Goal: Information Seeking & Learning: Learn about a topic

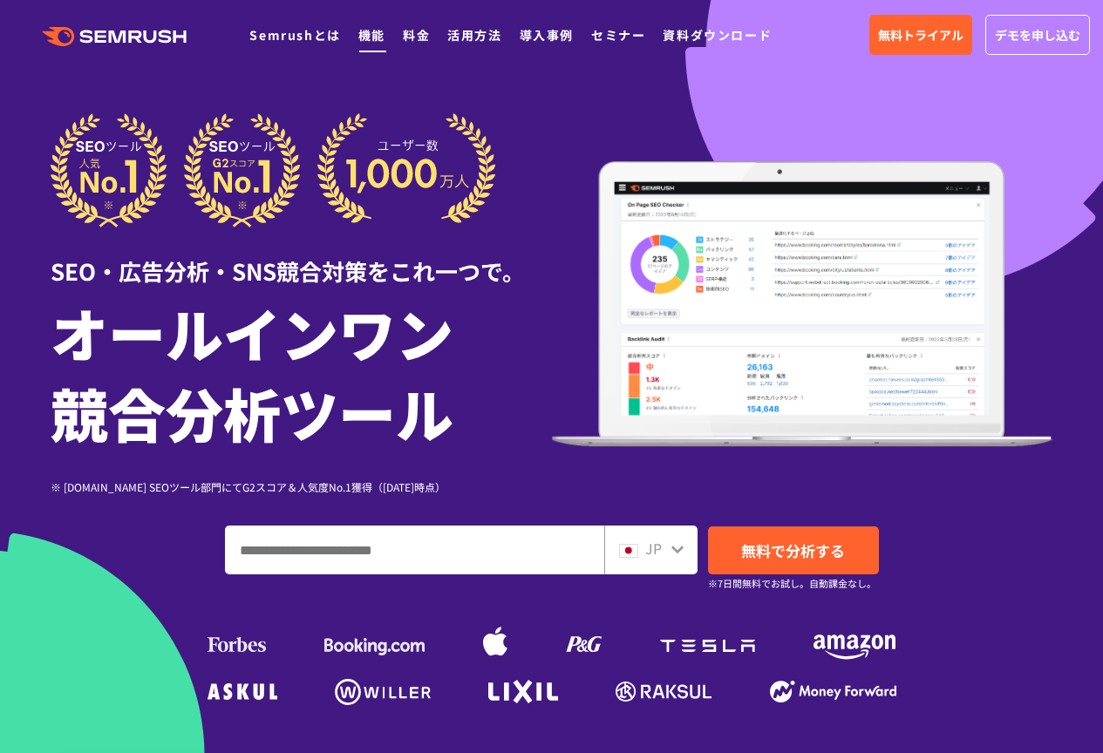
click at [372, 37] on link "機能" at bounding box center [371, 34] width 27 height 17
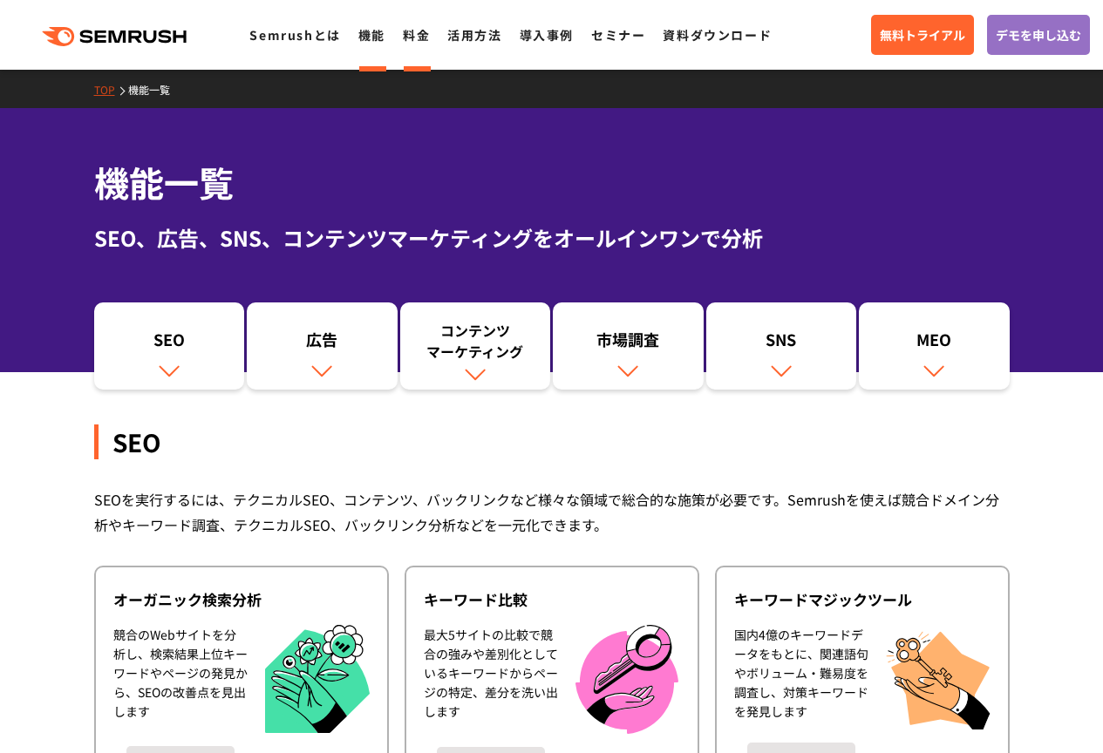
click at [410, 37] on link "料金" at bounding box center [416, 34] width 27 height 17
